Goal: Task Accomplishment & Management: Manage account settings

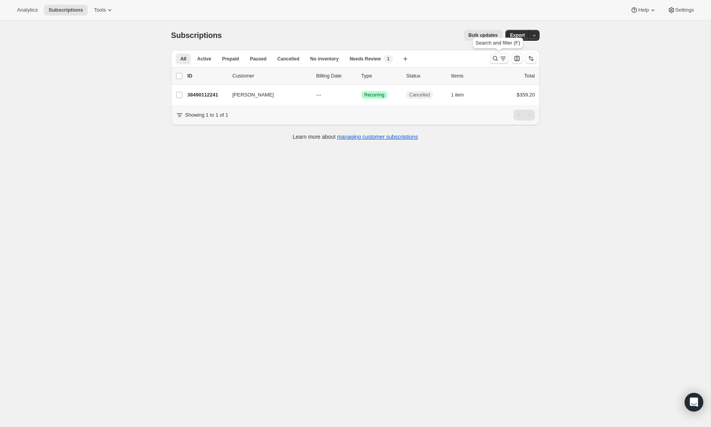
click at [496, 59] on icon "Search and filter results" at bounding box center [495, 58] width 5 height 5
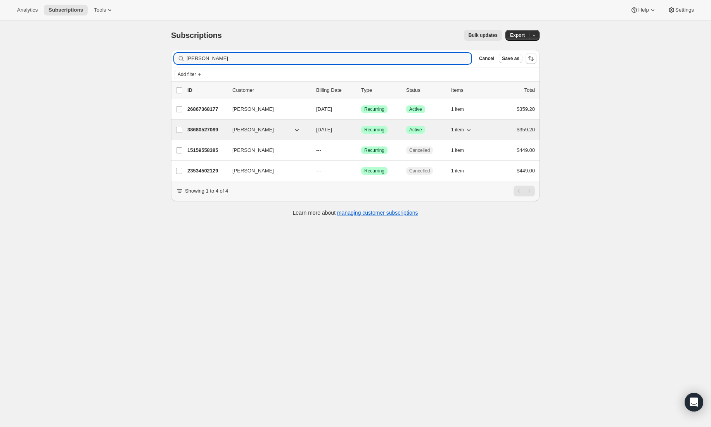
type input "[PERSON_NAME]"
click at [208, 133] on p "38680527089" at bounding box center [206, 130] width 39 height 8
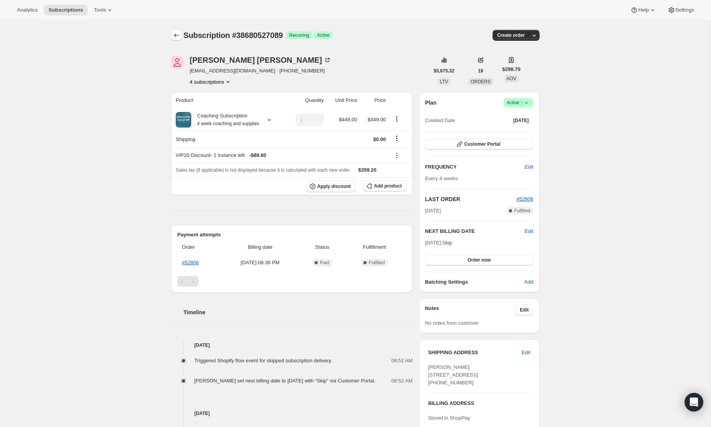
click at [175, 36] on icon "Subscriptions" at bounding box center [176, 35] width 5 height 4
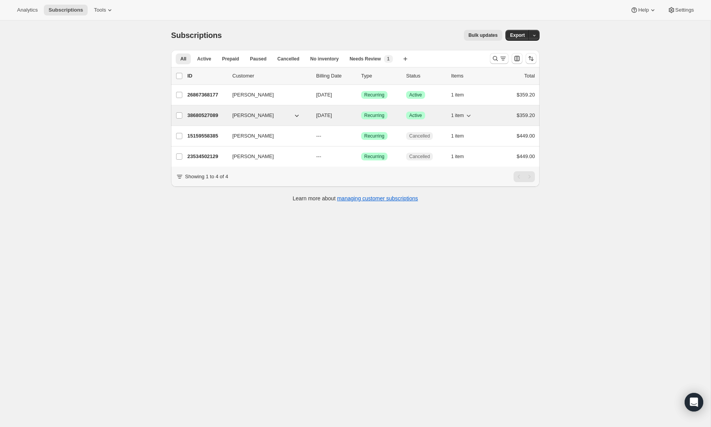
click at [202, 115] on p "38680527089" at bounding box center [206, 116] width 39 height 8
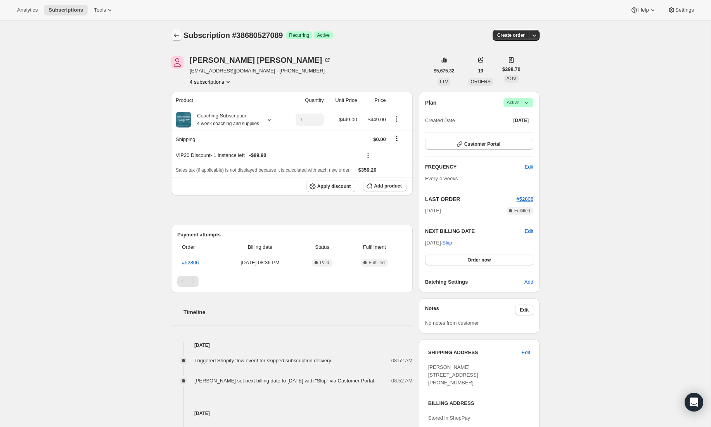
click at [176, 35] on icon "Subscriptions" at bounding box center [177, 35] width 8 height 8
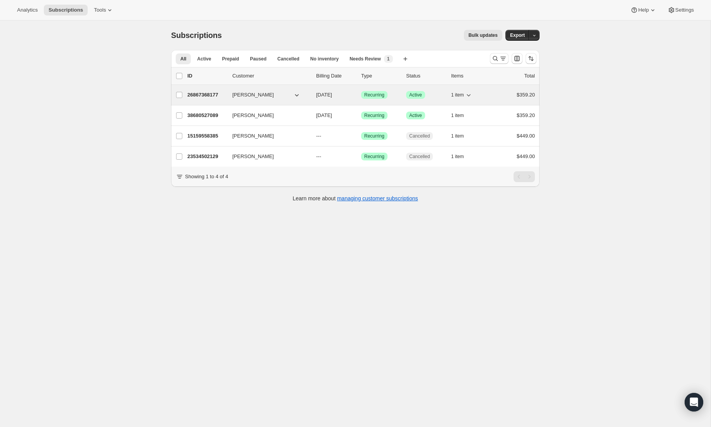
click at [201, 100] on div "26867368177 [PERSON_NAME] [DATE] Success Recurring Success Active 1 item $359.20" at bounding box center [360, 95] width 347 height 11
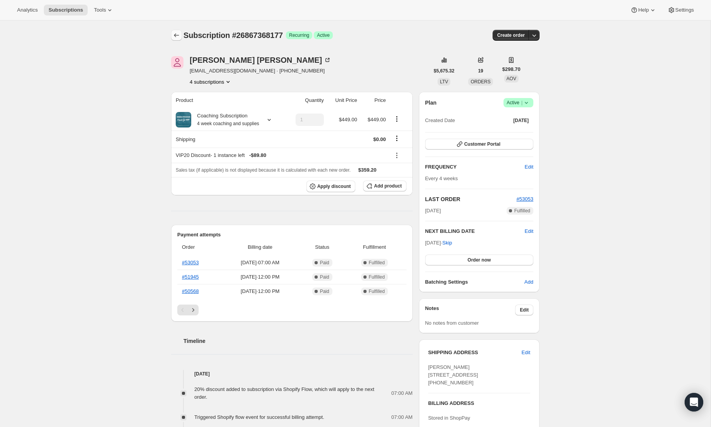
click at [176, 36] on icon "Subscriptions" at bounding box center [177, 35] width 8 height 8
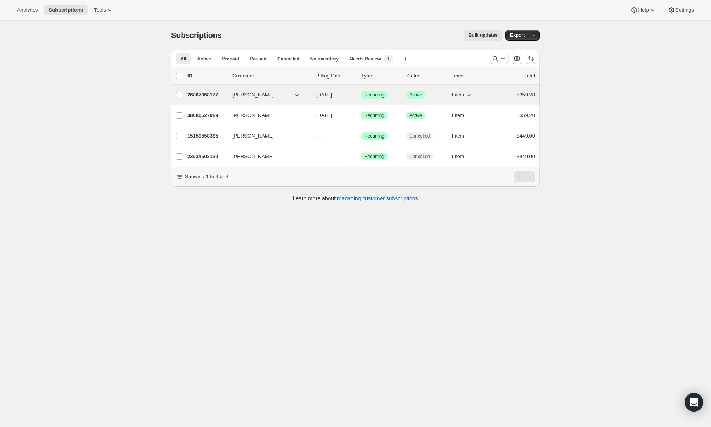
click at [213, 97] on p "26867368177" at bounding box center [206, 95] width 39 height 8
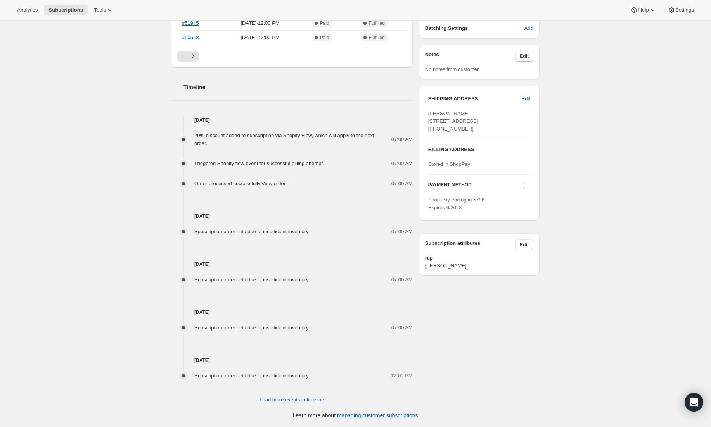
scroll to position [261, 0]
click at [301, 397] on span "Load more events in timeline" at bounding box center [291, 400] width 64 height 8
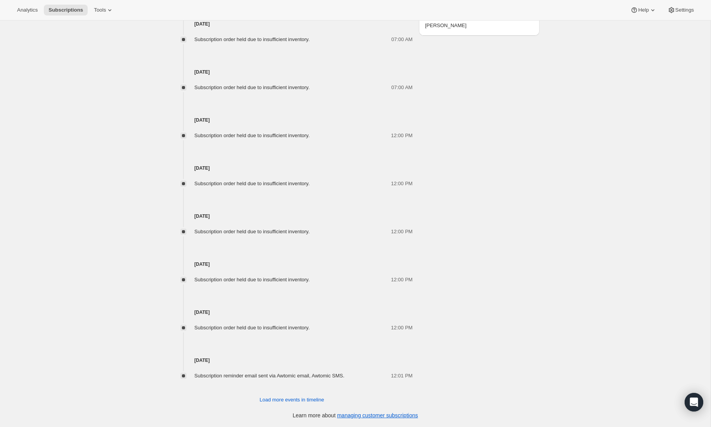
scroll to position [0, 0]
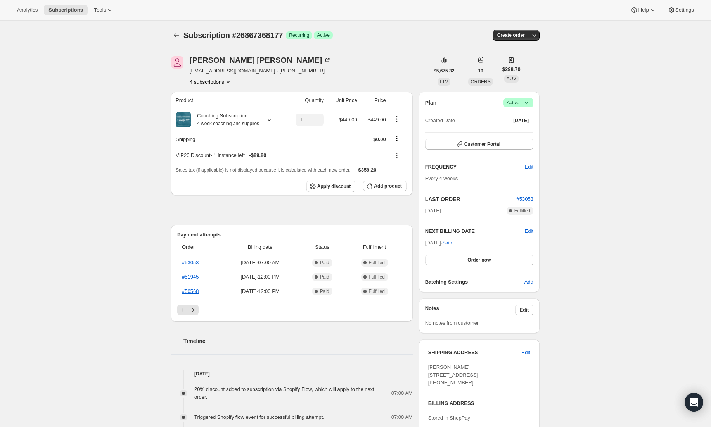
click at [225, 81] on button "4 subscriptions" at bounding box center [211, 82] width 42 height 8
click at [178, 35] on icon "Subscriptions" at bounding box center [177, 35] width 8 height 8
